Goal: Find contact information: Find contact information

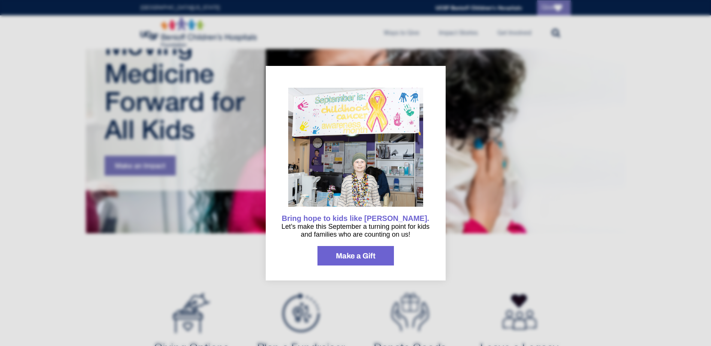
scroll to position [150, 0]
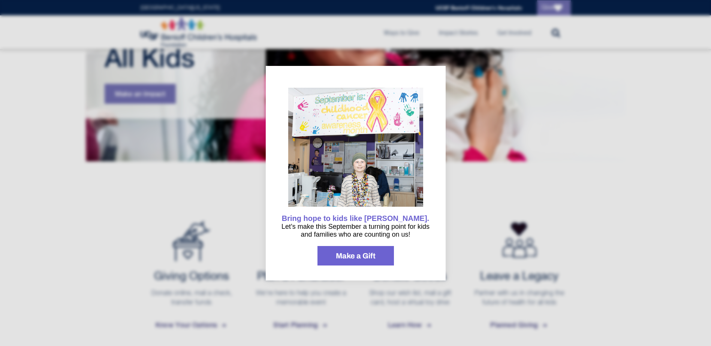
click at [224, 269] on div at bounding box center [355, 173] width 711 height 346
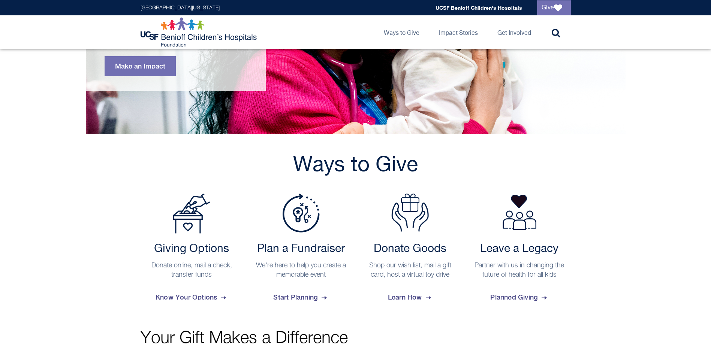
scroll to position [251, 0]
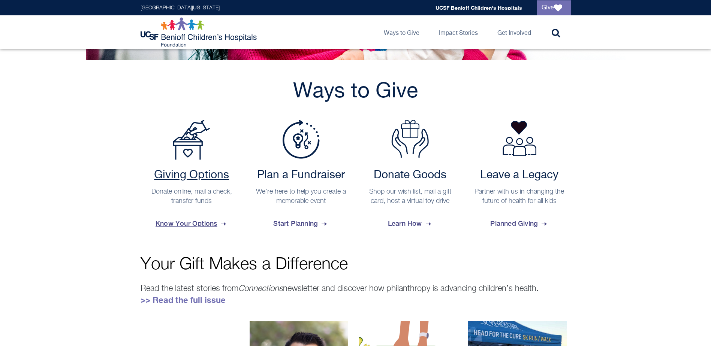
drag, startPoint x: 187, startPoint y: 224, endPoint x: 194, endPoint y: 218, distance: 9.3
click at [187, 224] on span "Know Your Options" at bounding box center [191, 224] width 72 height 20
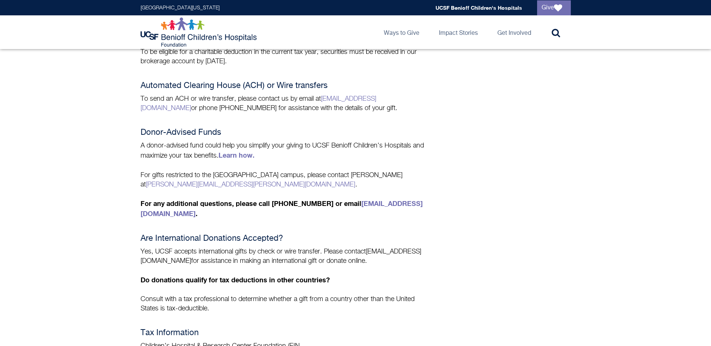
scroll to position [412, 0]
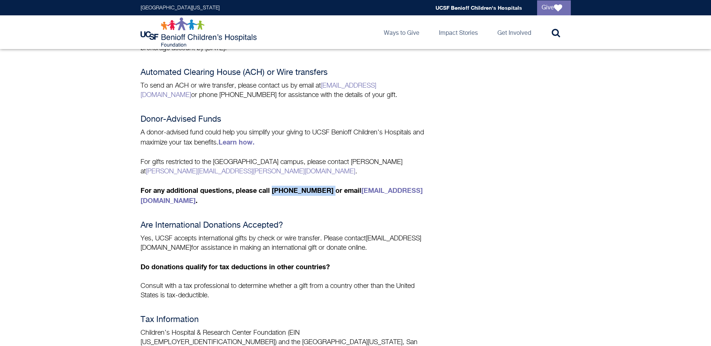
drag, startPoint x: 271, startPoint y: 176, endPoint x: 319, endPoint y: 179, distance: 48.0
click at [319, 186] on strong "For any additional questions, please call (415) 476-3952 or email gifthelp@ucsf…" at bounding box center [281, 195] width 282 height 18
copy strong "(415) 476-3952"
click at [341, 196] on div "Payment Choices Give where it's needed most or designate your gift to any child…" at bounding box center [284, 39] width 288 height 671
drag, startPoint x: 346, startPoint y: 178, endPoint x: 404, endPoint y: 179, distance: 58.1
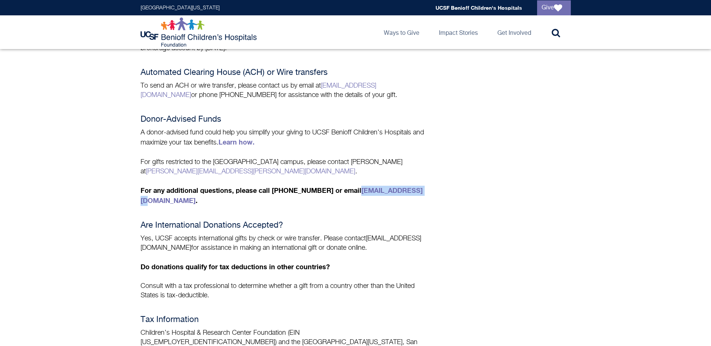
click at [404, 186] on strong "For any additional questions, please call (415) 476-3952 or email gifthelp@ucsf…" at bounding box center [281, 195] width 282 height 18
copy link "gifthelp@ucsf.edu"
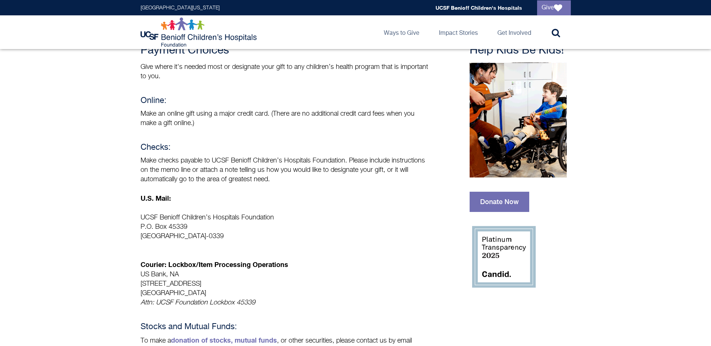
scroll to position [37, 0]
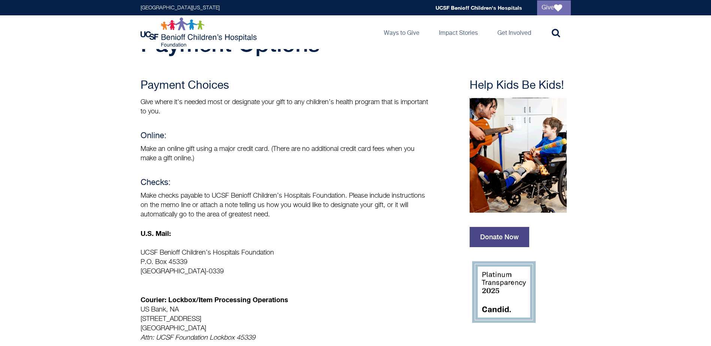
click at [498, 239] on link "Donate Now" at bounding box center [499, 237] width 60 height 20
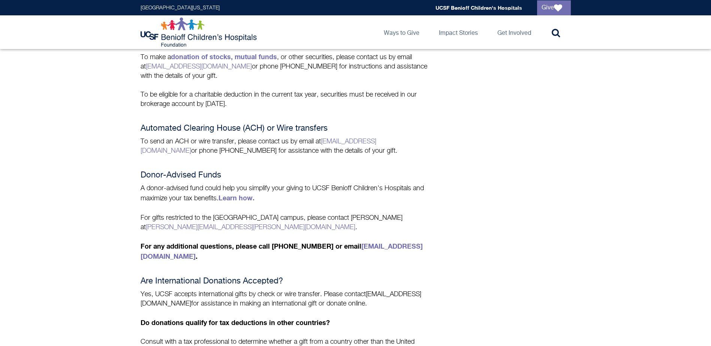
scroll to position [375, 0]
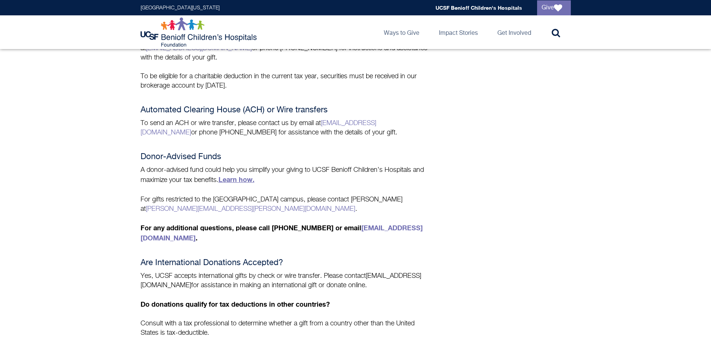
click at [240, 178] on link "Learn how." at bounding box center [236, 179] width 36 height 8
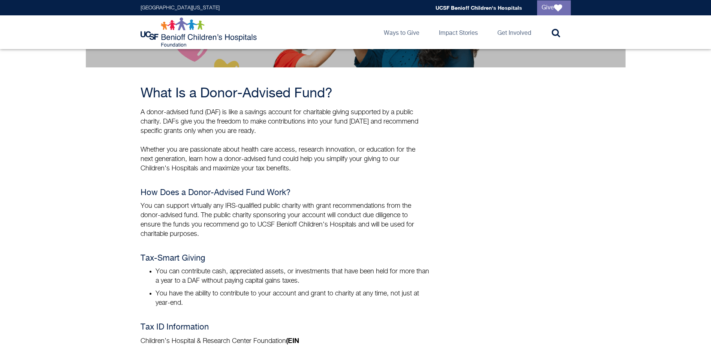
scroll to position [150, 0]
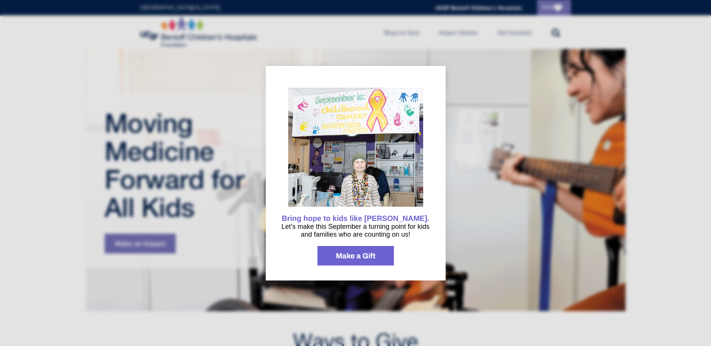
click at [200, 79] on div at bounding box center [355, 173] width 711 height 346
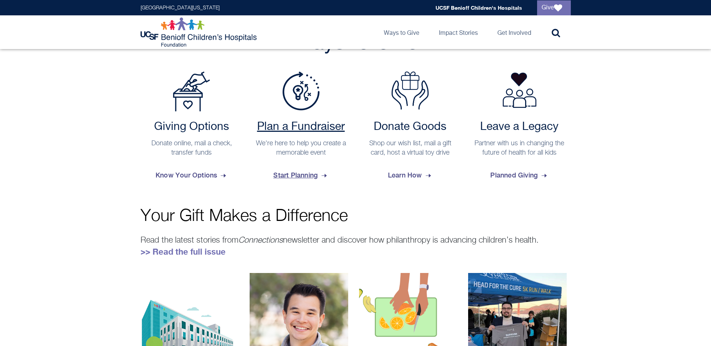
scroll to position [337, 0]
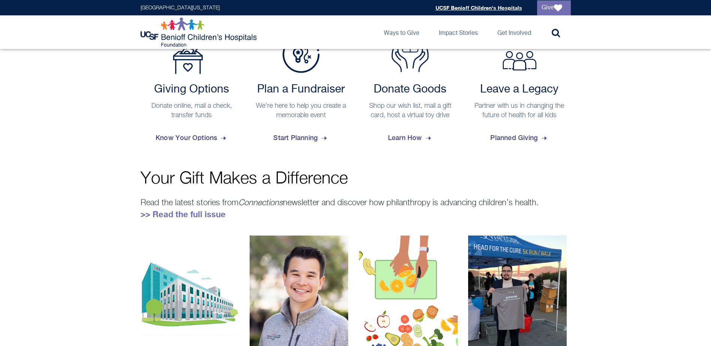
click at [457, 6] on link "UCSF Benioff Children's Hospitals" at bounding box center [478, 7] width 87 height 6
click at [194, 91] on h2 "Giving Options" at bounding box center [191, 89] width 95 height 13
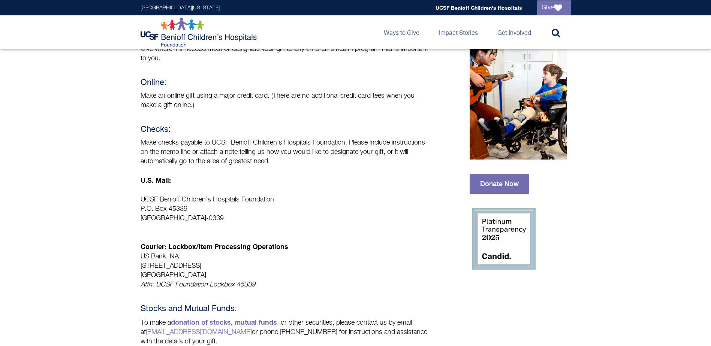
scroll to position [187, 0]
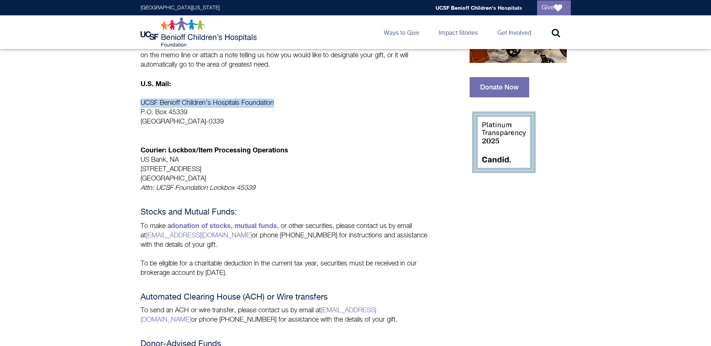
drag, startPoint x: 142, startPoint y: 101, endPoint x: 282, endPoint y: 99, distance: 140.1
click at [282, 99] on p "UCSF Benioff Children’s Hospitals Foundation P.O. [GEOGRAPHIC_DATA]-0339" at bounding box center [284, 113] width 288 height 28
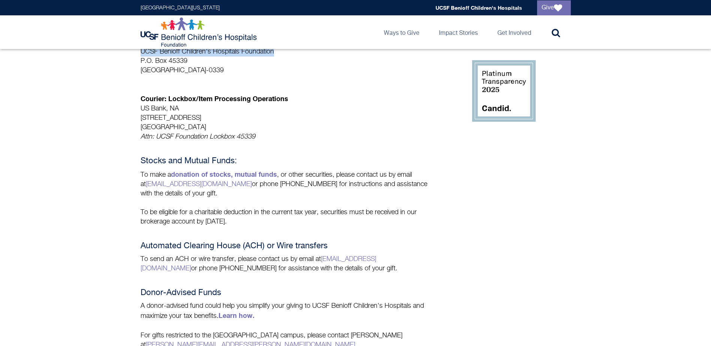
scroll to position [0, 0]
